Goal: Task Accomplishment & Management: Manage account settings

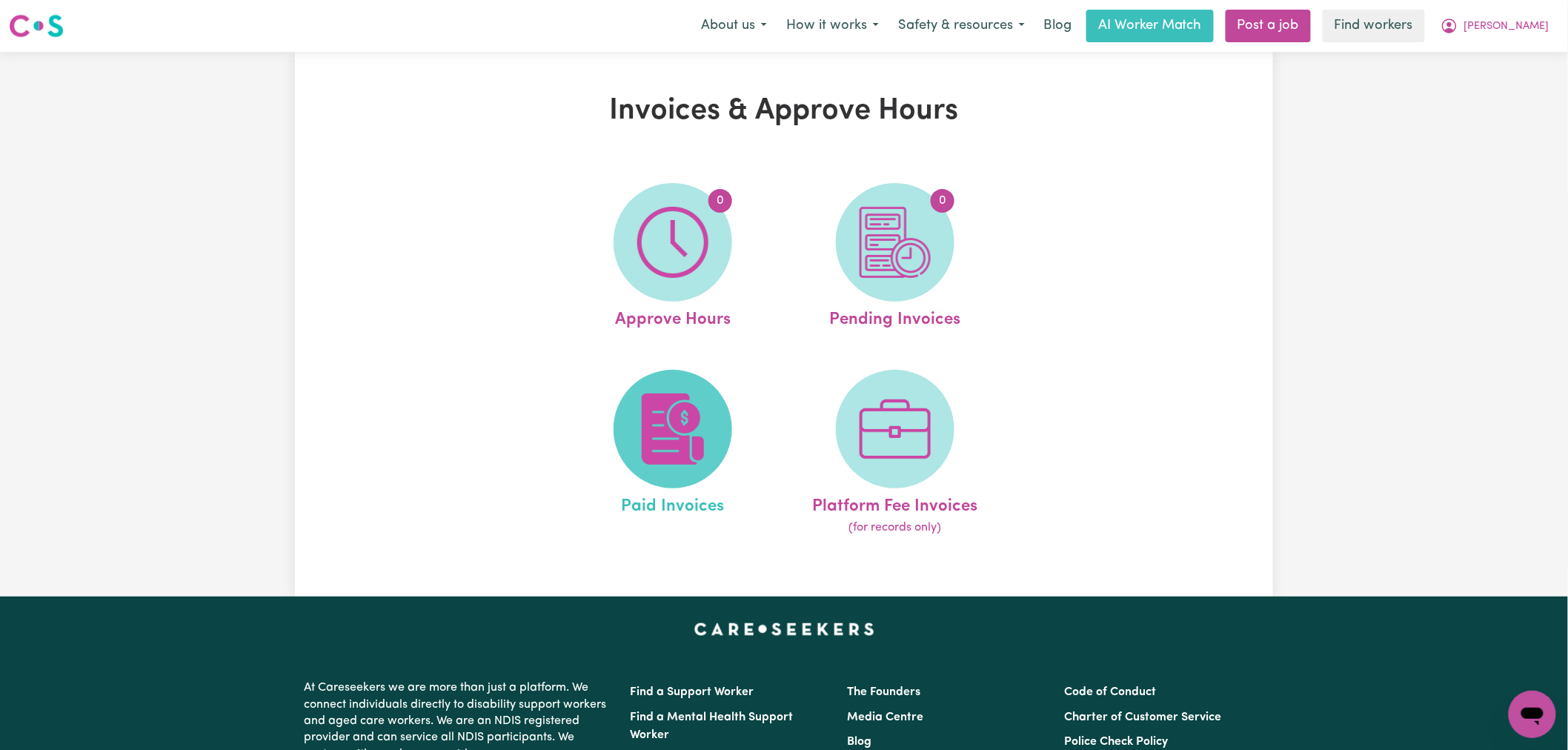
click at [683, 412] on img at bounding box center [672, 429] width 71 height 71
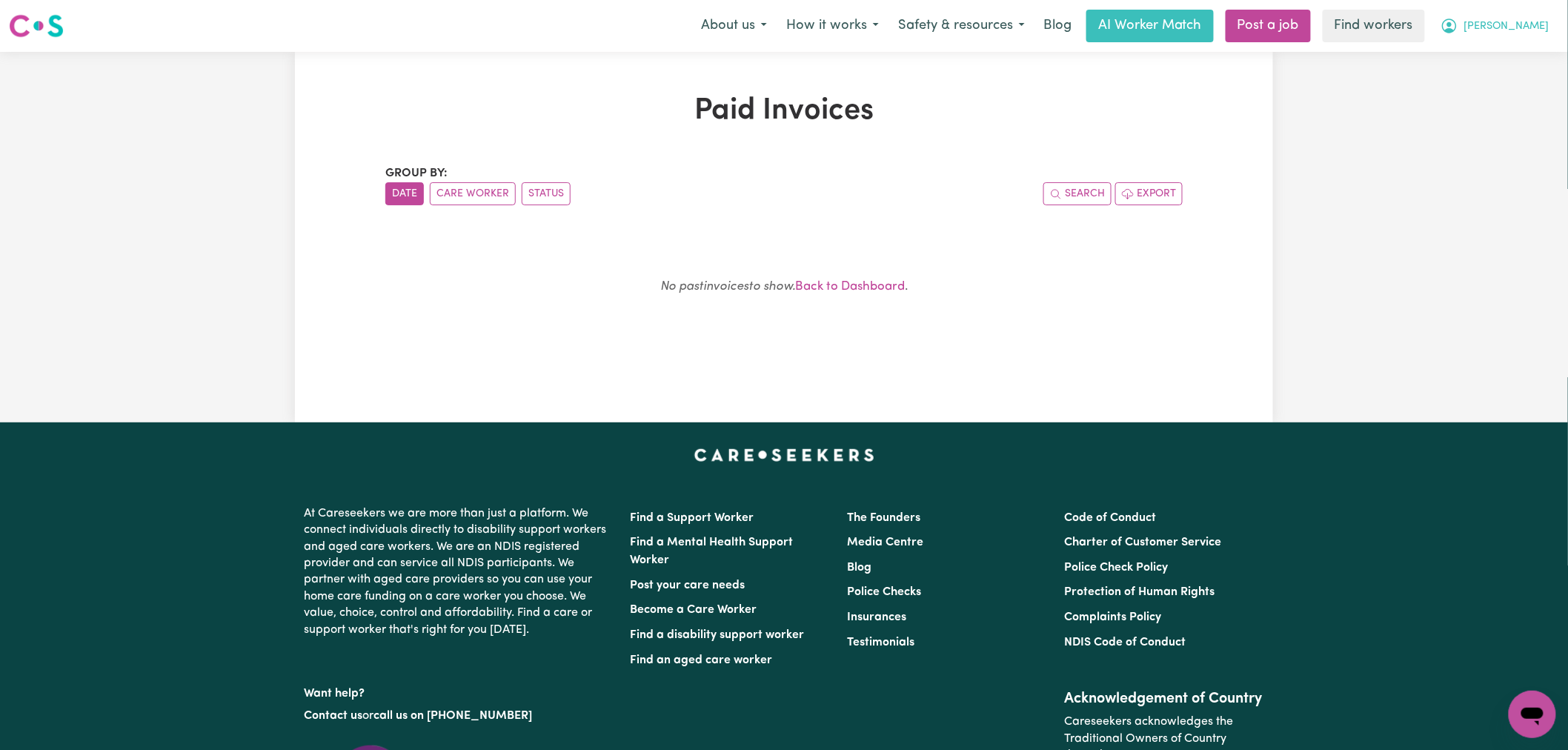
click at [1527, 35] on button "[PERSON_NAME]" at bounding box center [1495, 26] width 128 height 31
click at [1519, 85] on link "Logout" at bounding box center [1500, 85] width 117 height 28
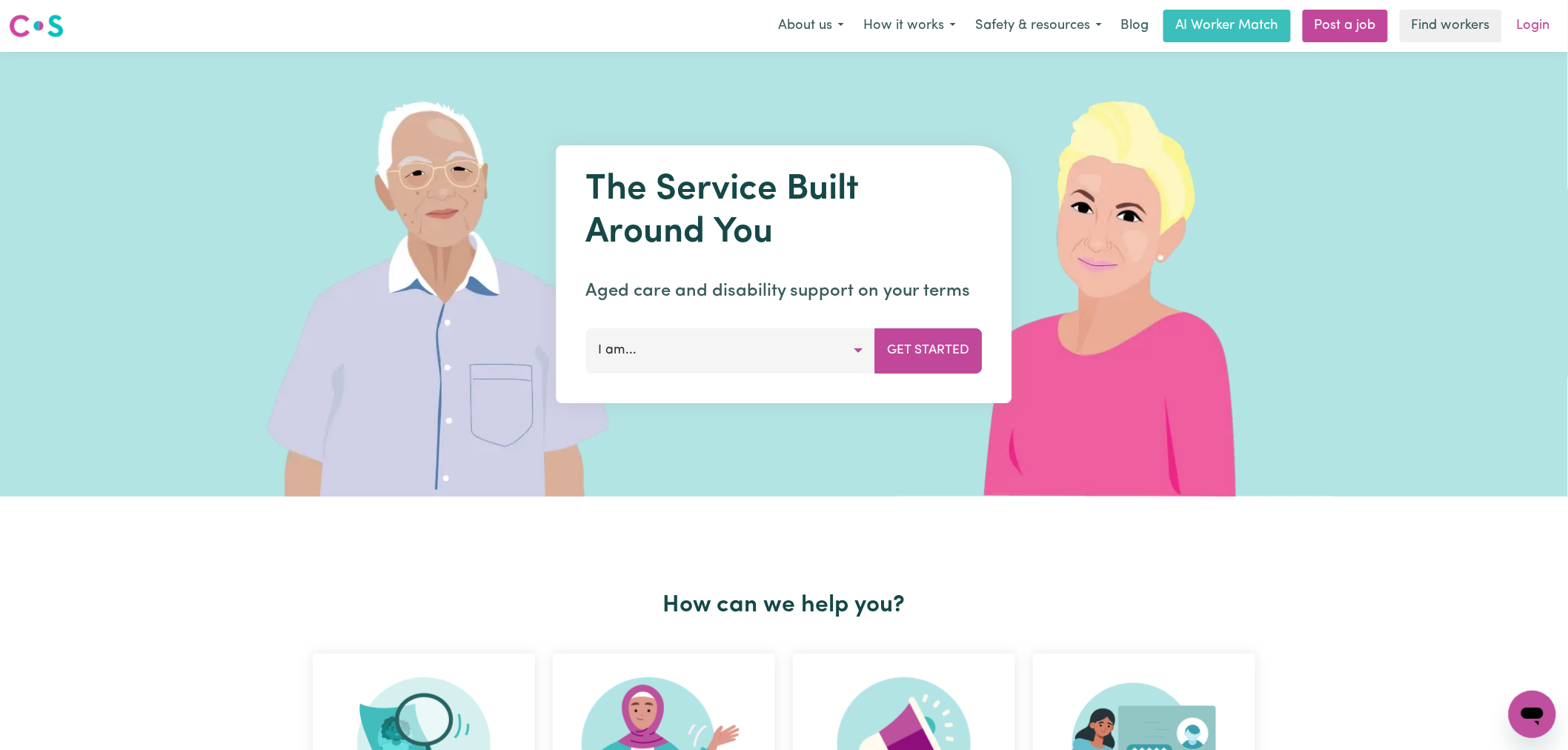
click at [1534, 26] on link "Login" at bounding box center [1533, 26] width 51 height 33
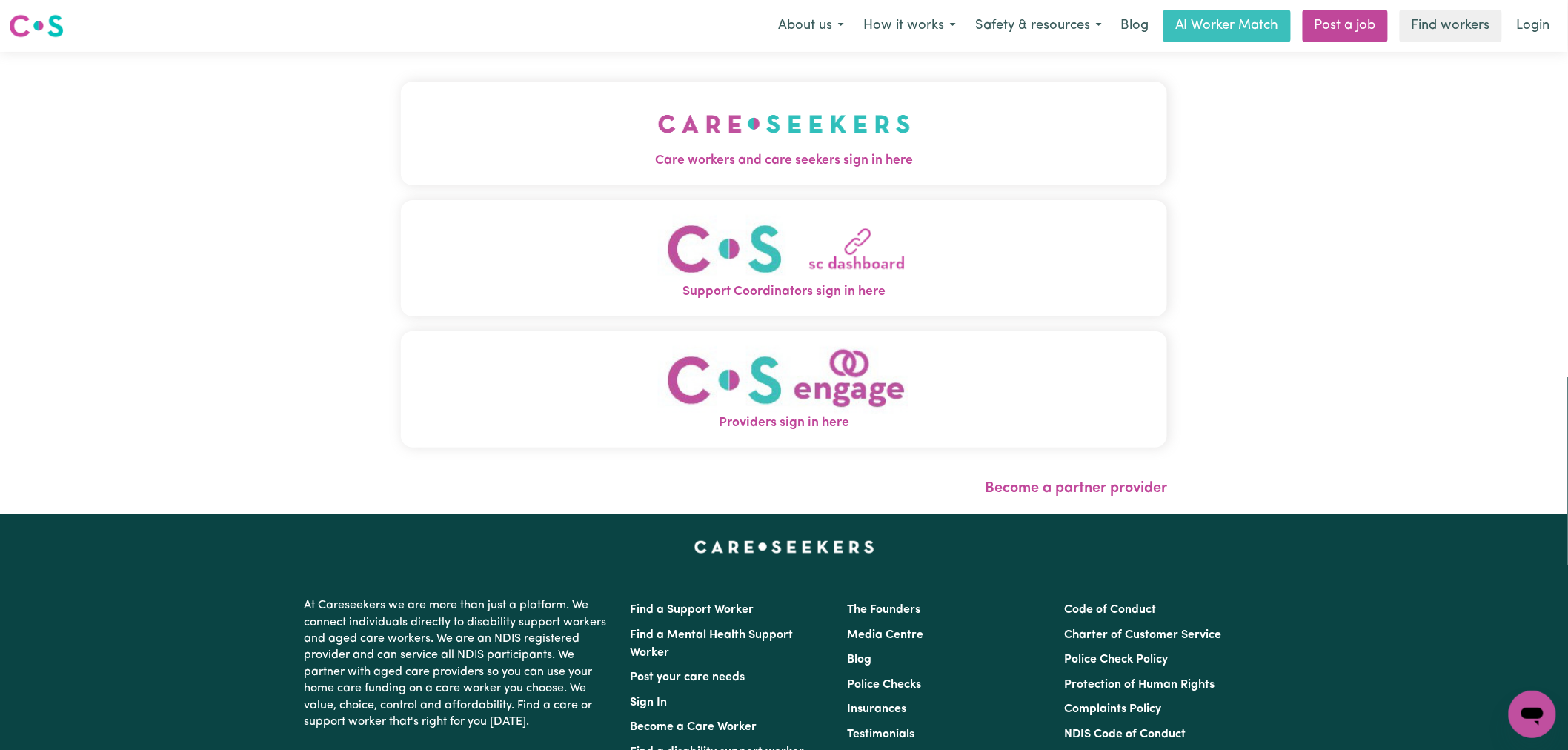
click at [812, 154] on span "Care workers and care seekers sign in here" at bounding box center [784, 161] width 766 height 19
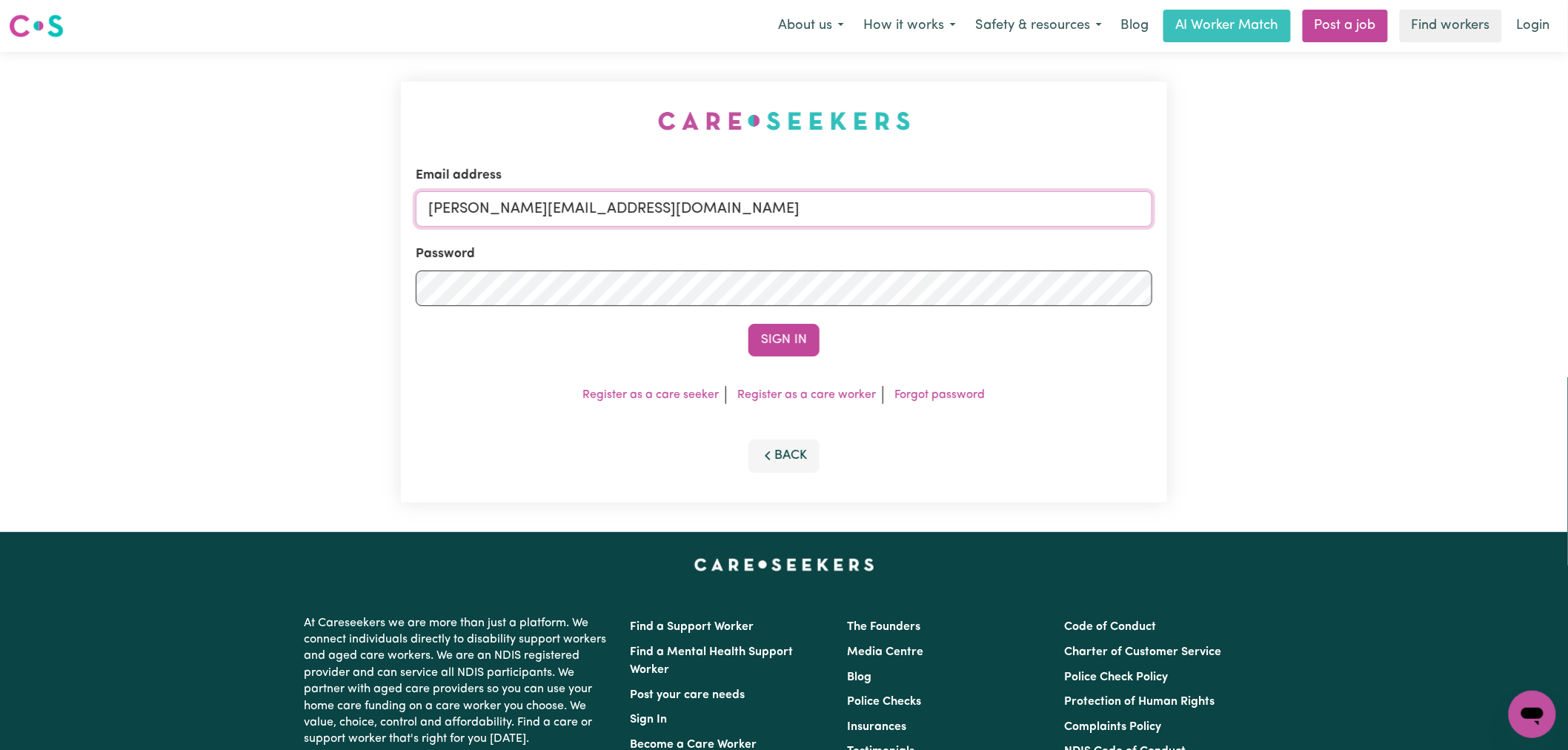
drag, startPoint x: 679, startPoint y: 213, endPoint x: 683, endPoint y: 226, distance: 13.6
click at [679, 213] on input "[PERSON_NAME][EMAIL_ADDRESS][DOMAIN_NAME]" at bounding box center [784, 208] width 737 height 35
drag, startPoint x: 812, startPoint y: 212, endPoint x: 504, endPoint y: 205, distance: 308.1
click at [504, 205] on input "[EMAIL_ADDRESS][DOMAIN_NAME]" at bounding box center [784, 208] width 737 height 35
type input "[EMAIL_ADDRESS][DOMAIN_NAME]"
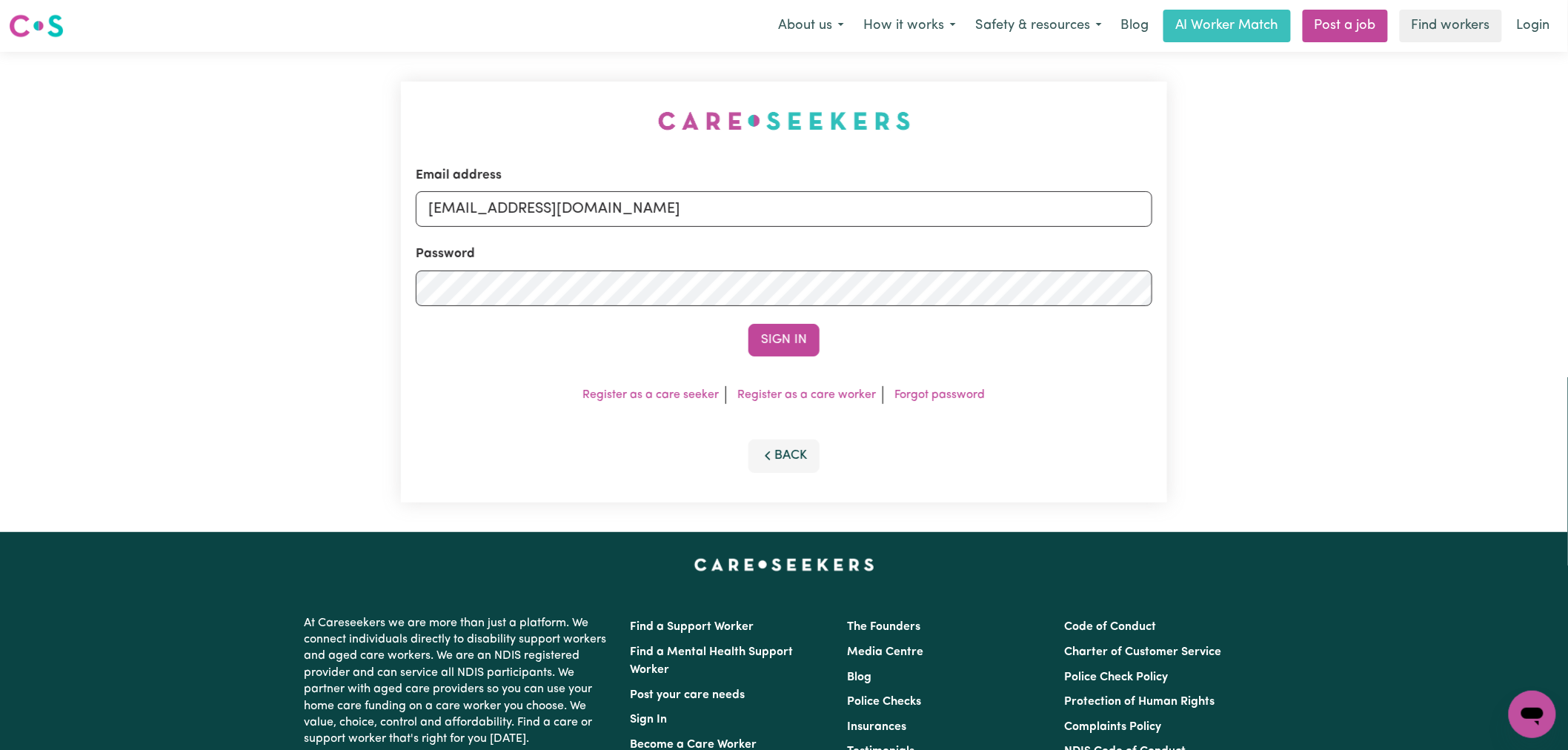
click at [748, 324] on button "Sign In" at bounding box center [784, 340] width 71 height 33
